Goal: Information Seeking & Learning: Understand process/instructions

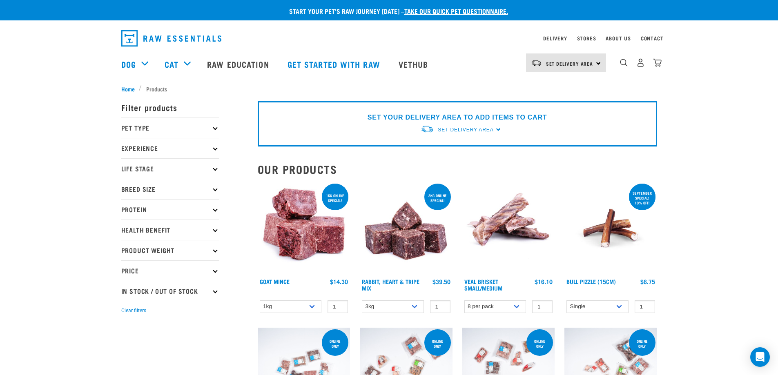
click at [177, 185] on p "Breed Size" at bounding box center [170, 189] width 98 height 20
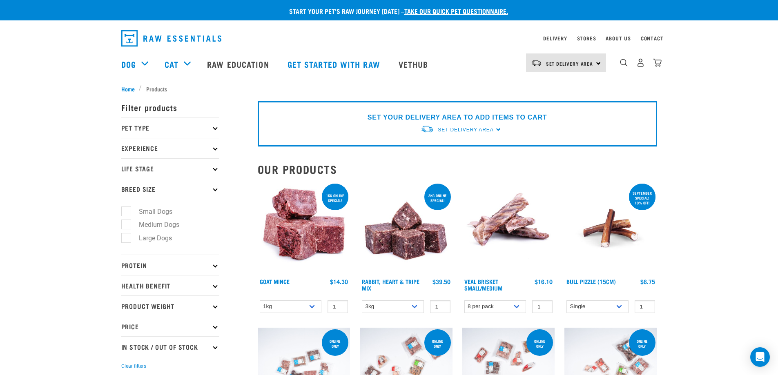
click at [157, 209] on label "Small Dogs" at bounding box center [151, 212] width 50 height 10
click at [127, 209] on input "Small Dogs" at bounding box center [123, 209] width 5 height 5
checkbox input "true"
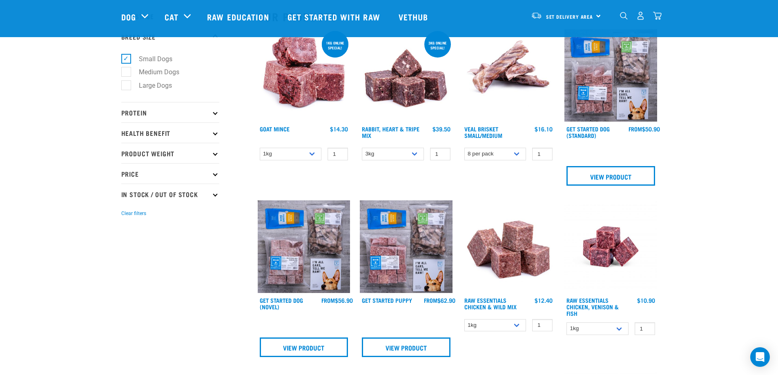
scroll to position [11, 0]
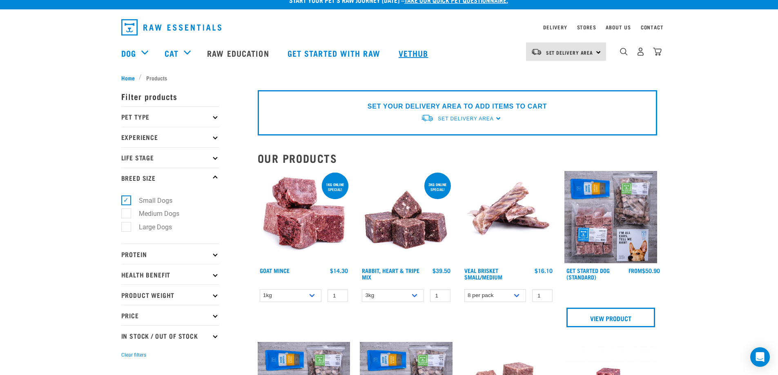
click at [429, 58] on link "Vethub" at bounding box center [414, 53] width 48 height 33
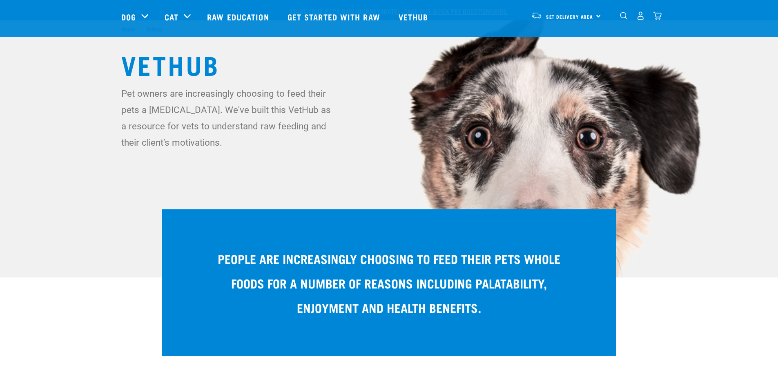
scroll to position [93, 0]
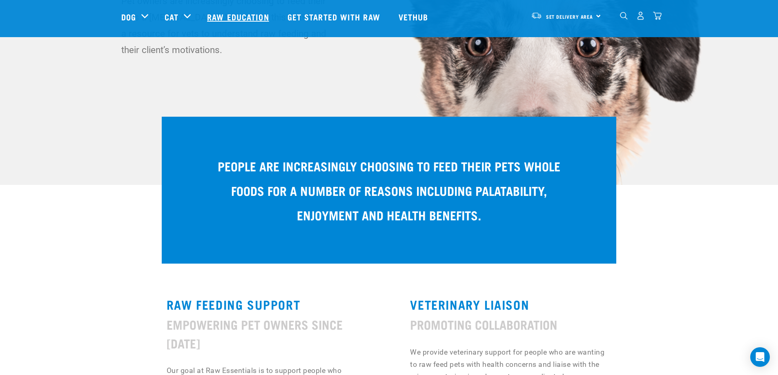
click at [246, 15] on link "Raw Education" at bounding box center [239, 16] width 80 height 33
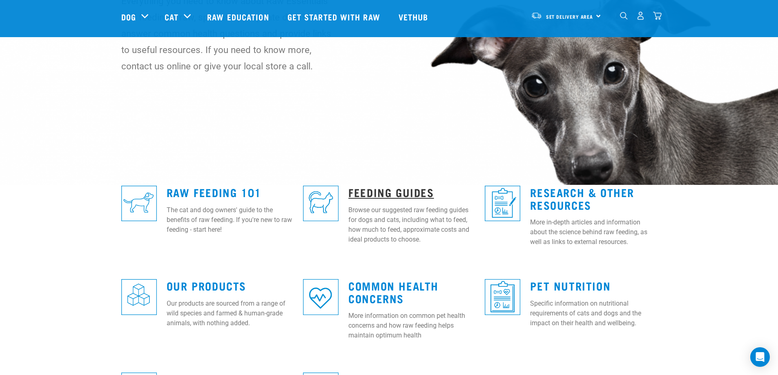
click at [362, 192] on link "Feeding Guides" at bounding box center [390, 192] width 85 height 6
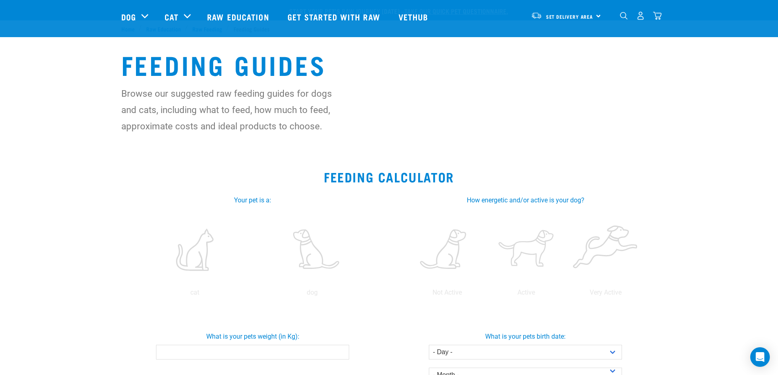
scroll to position [93, 0]
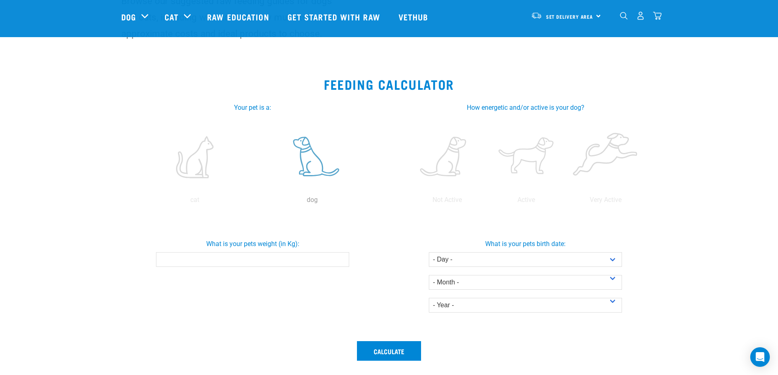
click at [313, 170] on label at bounding box center [312, 157] width 114 height 69
click at [254, 202] on input "radio" at bounding box center [254, 202] width 0 height 0
click at [324, 262] on input "What is your pets weight (in Kg):" at bounding box center [252, 259] width 193 height 15
type input "4"
click at [530, 254] on select "- Day - 1 2 3 4 5 6 7 8 9 10 11 12 13 14 15 16 17 18 19 20 21 22 23 24 25 26 27" at bounding box center [525, 259] width 193 height 15
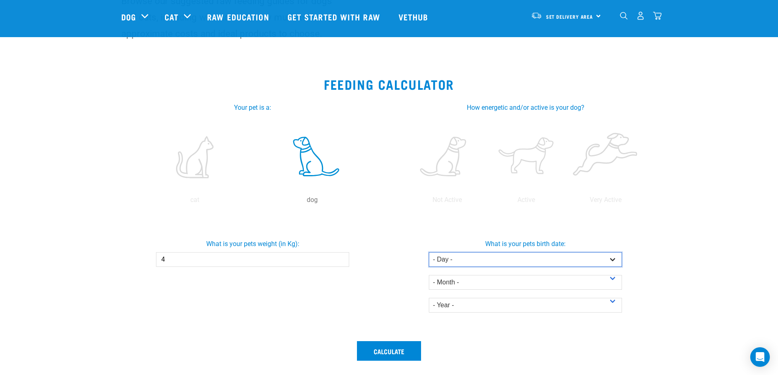
click at [496, 263] on select "- Day - 1 2 3 4 5 6 7 8 9 10 11 12 13 14 15 16 17 18 19 20 21 22 23 24 25 26 27" at bounding box center [525, 259] width 193 height 15
select select "15"
click at [429, 252] on select "- Day - 1 2 3 4 5 6 7 8 9 10 11 12 13 14 15 16 17 18 19 20 21 22 23 24 25 26 27" at bounding box center [525, 259] width 193 height 15
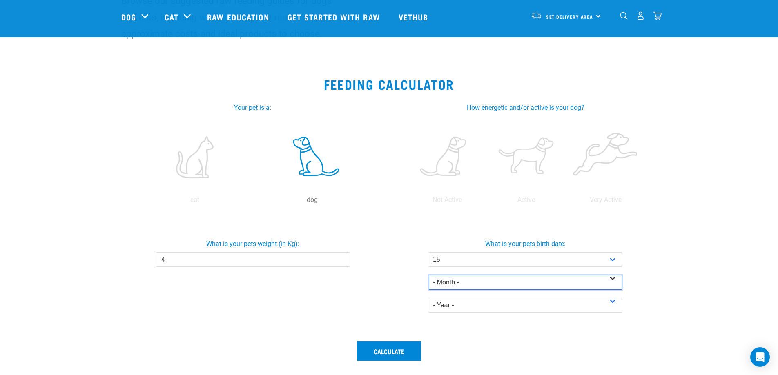
click at [468, 283] on select "- Month - January February March April May June July August September October N…" at bounding box center [525, 282] width 193 height 15
select select "April"
click at [429, 275] on select "- Month - January February March April May June July August September October N…" at bounding box center [525, 282] width 193 height 15
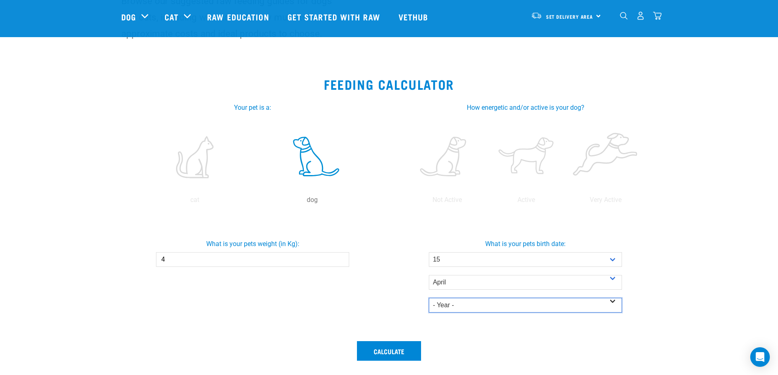
click at [455, 306] on select "- Year - 2025 2024 2023 2022 2021 2020 2019 2018 2017 2016 2015 2014" at bounding box center [525, 305] width 193 height 15
select select "2020"
click at [429, 298] on select "- Year - 2025 2024 2023 2022 2021 2020 2019 2018 2017 2016 2015 2014" at bounding box center [525, 305] width 193 height 15
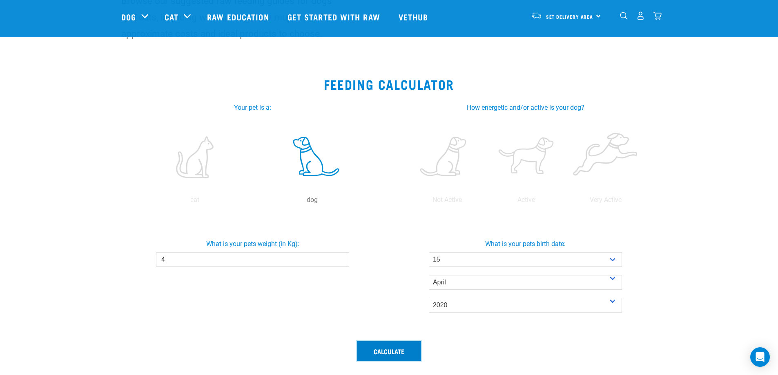
click at [404, 351] on button "Calculate" at bounding box center [389, 351] width 64 height 20
click at [463, 161] on label at bounding box center [447, 157] width 76 height 69
click at [408, 202] on input "radio" at bounding box center [408, 202] width 0 height 0
click at [439, 174] on label at bounding box center [447, 157] width 76 height 69
click at [408, 202] on input "radio" at bounding box center [408, 202] width 0 height 0
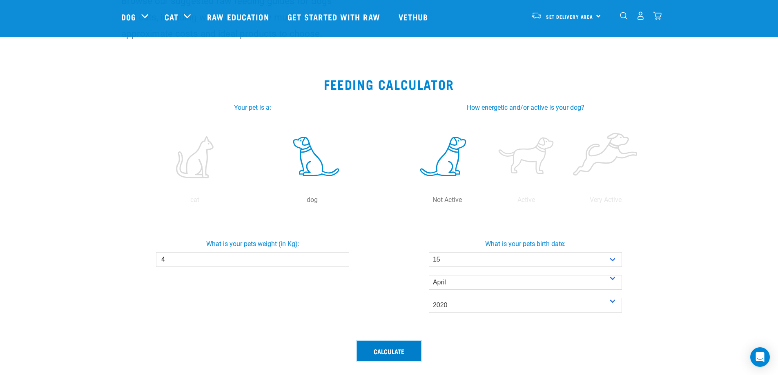
click at [398, 349] on button "Calculate" at bounding box center [389, 351] width 64 height 20
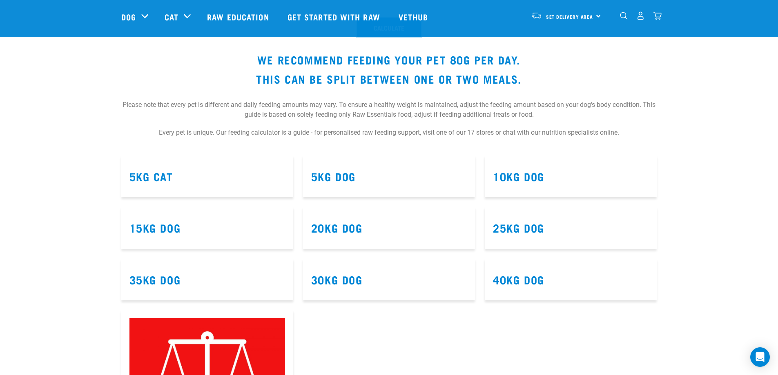
scroll to position [253, 0]
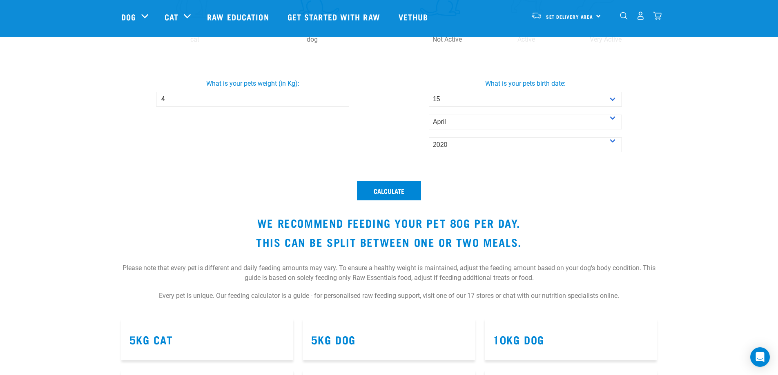
click at [387, 180] on div "Calculate We recommend feeding your pet 80g per day. This can be split between …" at bounding box center [389, 245] width 546 height 138
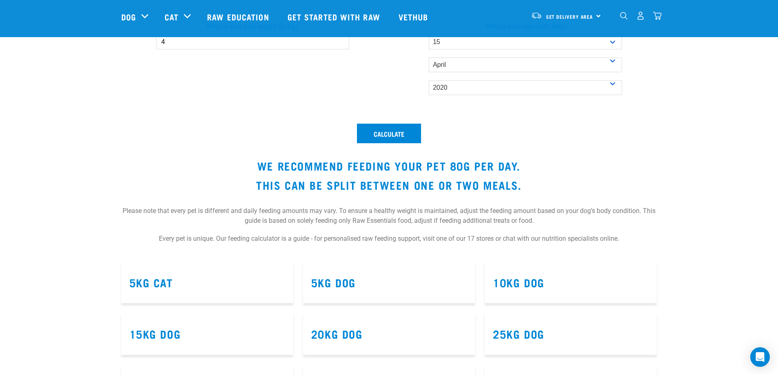
scroll to position [357, 0]
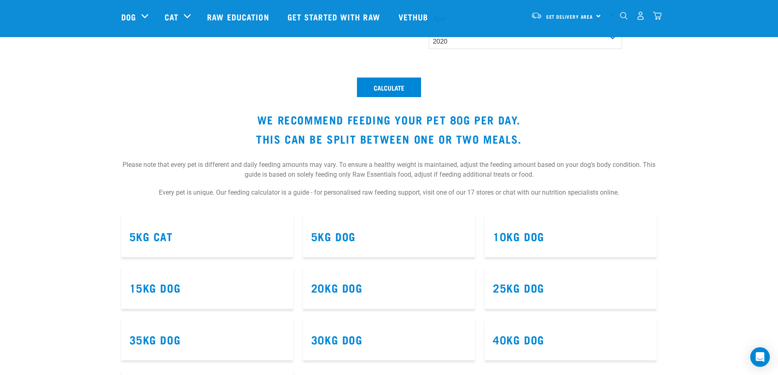
click at [352, 243] on article "5kg Dog" at bounding box center [389, 237] width 172 height 42
click at [353, 237] on link "5kg Dog" at bounding box center [333, 236] width 45 height 6
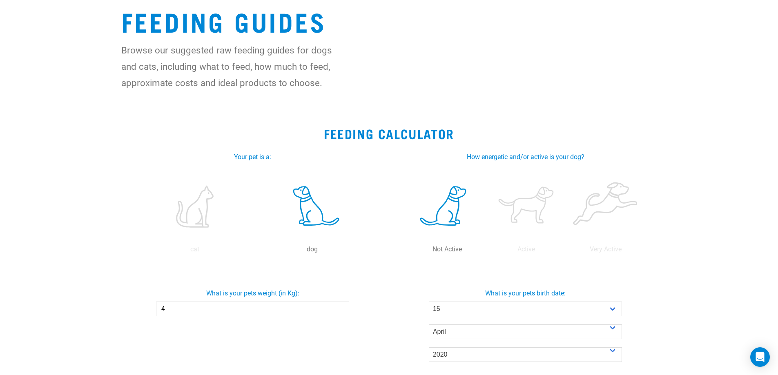
scroll to position [22, 0]
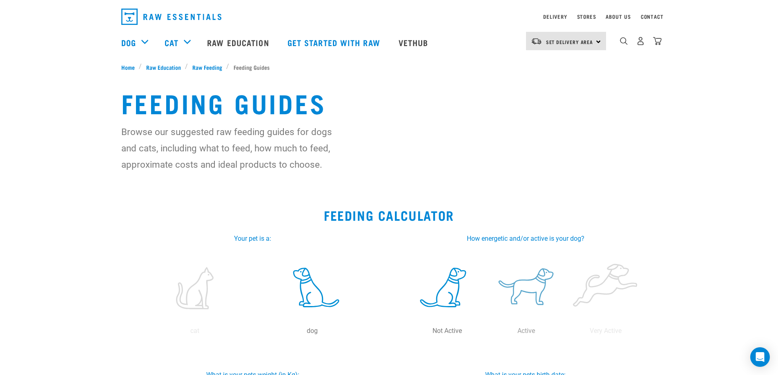
click at [549, 288] on label at bounding box center [527, 288] width 76 height 69
click at [487, 333] on input "radio" at bounding box center [487, 333] width 0 height 0
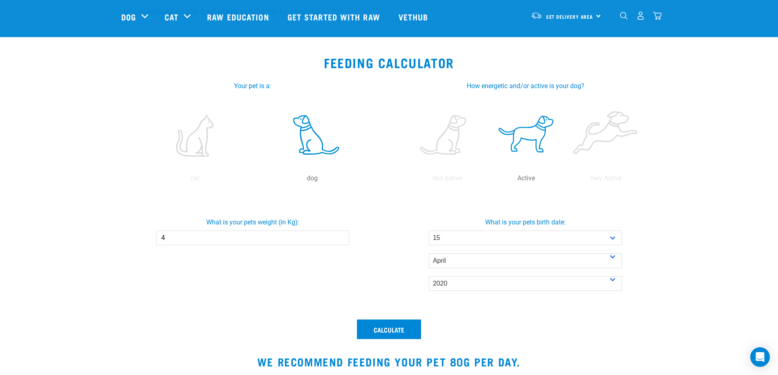
scroll to position [207, 0]
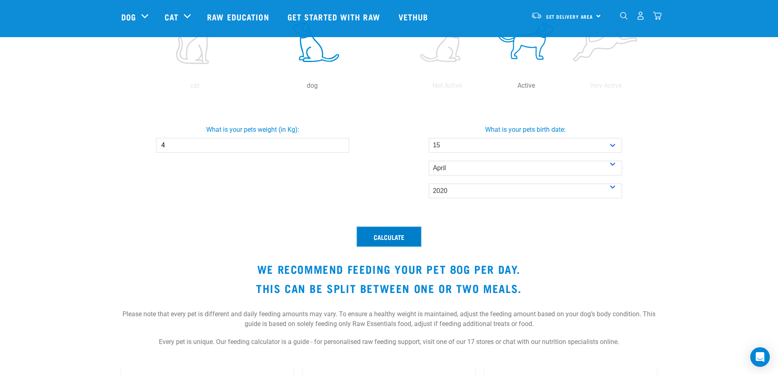
click at [397, 236] on button "Calculate" at bounding box center [389, 237] width 64 height 20
